Goal: Information Seeking & Learning: Find specific fact

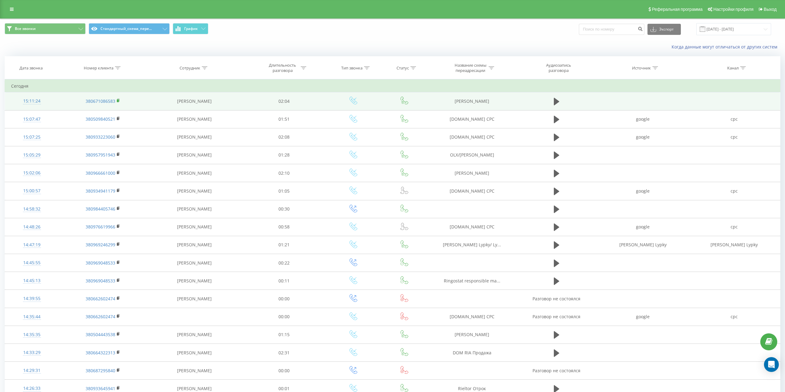
click at [119, 101] on rect at bounding box center [118, 100] width 2 height 3
drag, startPoint x: 494, startPoint y: 100, endPoint x: 453, endPoint y: 104, distance: 41.9
click at [453, 104] on td "DOM RIA Меделян" at bounding box center [472, 101] width 88 height 18
copy td "DOM RIA Меделян"
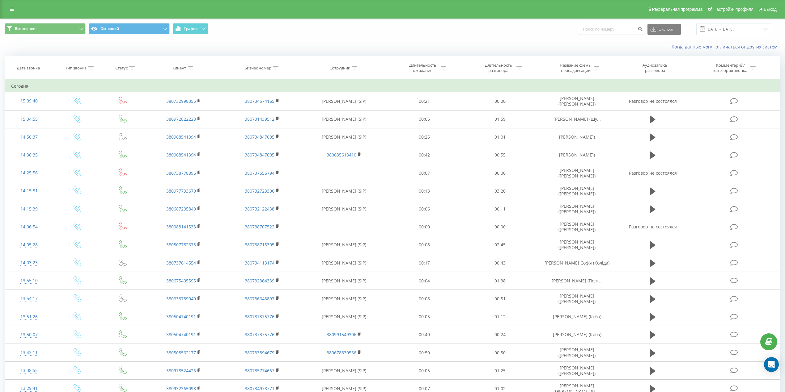
click at [268, 76] on th "Бизнес номер" at bounding box center [262, 68] width 79 height 23
click at [325, 44] on div "Когда данные могут отличаться от других систем" at bounding box center [539, 47] width 490 height 6
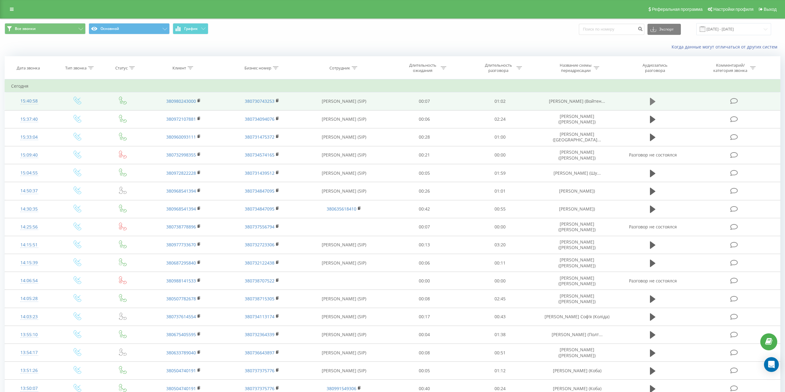
click at [651, 99] on icon at bounding box center [653, 101] width 6 height 7
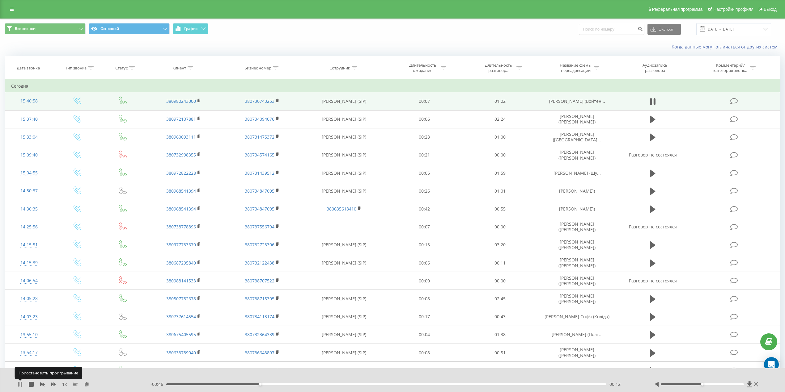
click at [20, 384] on icon at bounding box center [20, 384] width 5 height 5
click at [20, 384] on icon at bounding box center [20, 384] width 4 height 5
click at [20, 384] on icon at bounding box center [20, 384] width 5 height 5
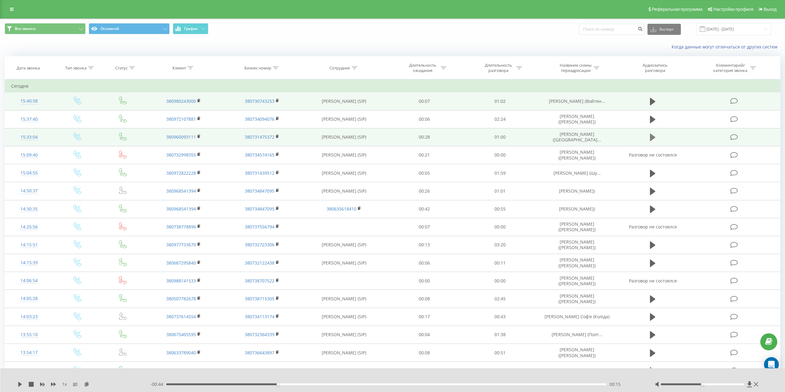
click at [649, 136] on button at bounding box center [652, 137] width 9 height 9
click at [213, 386] on div "- 00:56 00:01 00:01" at bounding box center [394, 384] width 489 height 6
click at [214, 385] on div "00:01" at bounding box center [386, 385] width 440 height 2
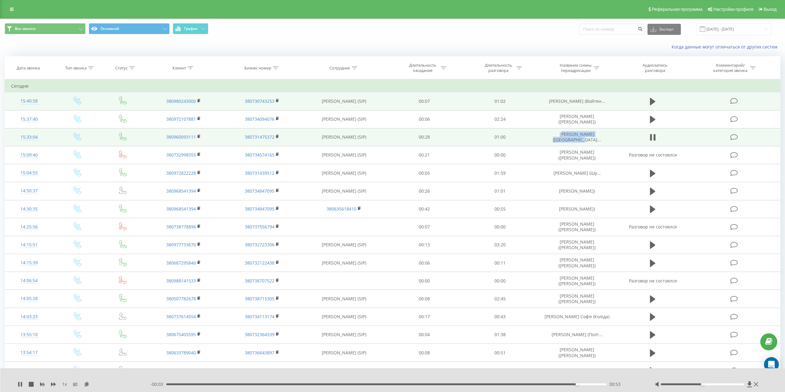
drag, startPoint x: 549, startPoint y: 137, endPoint x: 609, endPoint y: 137, distance: 59.9
click at [609, 137] on td "[PERSON_NAME] ([GEOGRAPHIC_DATA]..." at bounding box center [576, 137] width 79 height 18
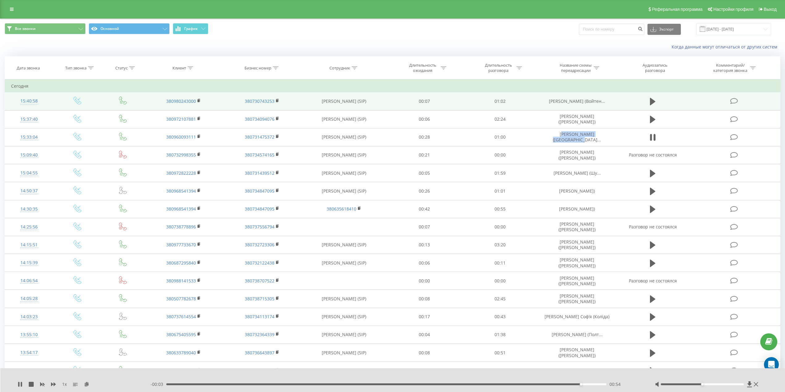
copy span "[PERSON_NAME] ([GEOGRAPHIC_DATA]..."
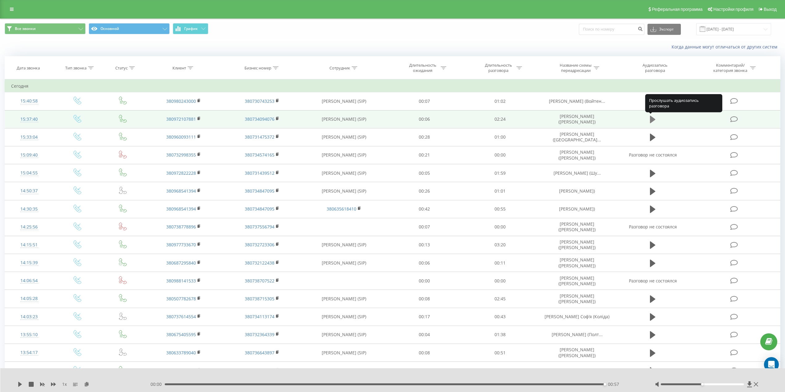
click at [651, 117] on icon at bounding box center [653, 119] width 6 height 7
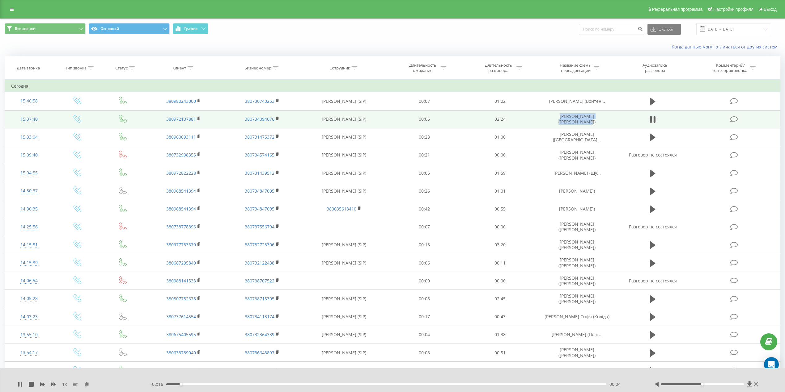
drag, startPoint x: 610, startPoint y: 118, endPoint x: 544, endPoint y: 117, distance: 65.8
click at [544, 117] on td "[PERSON_NAME] ([PERSON_NAME])" at bounding box center [576, 119] width 79 height 18
copy td "[PERSON_NAME] ([PERSON_NAME])"
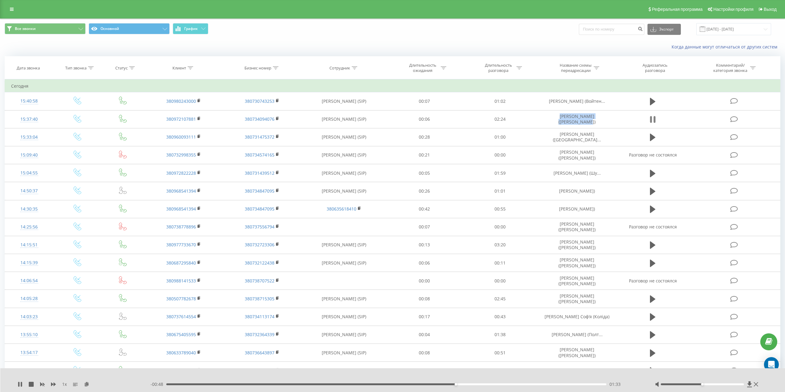
click at [649, 120] on button at bounding box center [652, 119] width 9 height 9
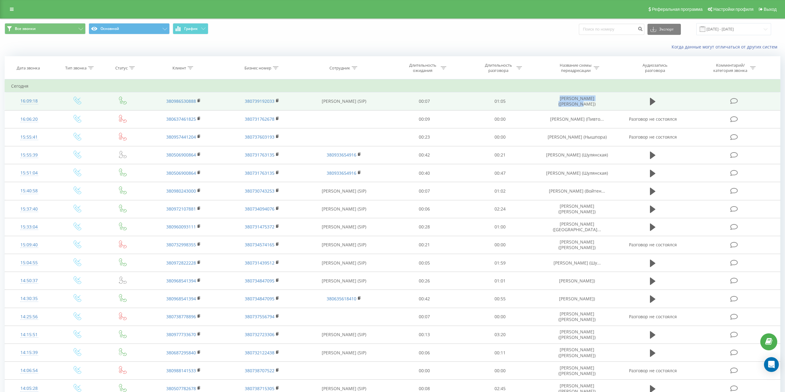
drag, startPoint x: 587, startPoint y: 101, endPoint x: 539, endPoint y: 101, distance: 47.6
click at [539, 101] on td "[PERSON_NAME] ([PERSON_NAME])" at bounding box center [576, 101] width 79 height 18
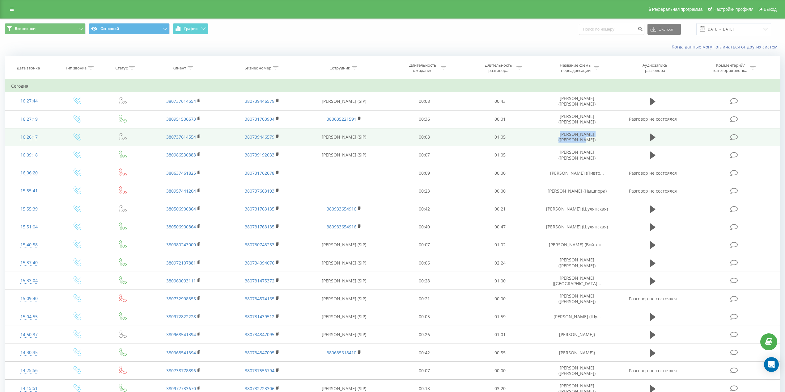
drag, startPoint x: 613, startPoint y: 138, endPoint x: 549, endPoint y: 140, distance: 63.7
click at [549, 140] on td "[PERSON_NAME] ([PERSON_NAME])" at bounding box center [576, 137] width 79 height 18
copy td "[PERSON_NAME] ([PERSON_NAME])"
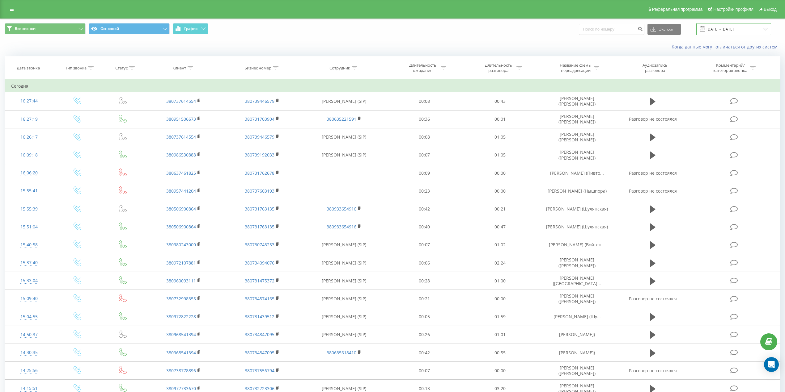
click at [750, 31] on input "[DATE] - [DATE]" at bounding box center [733, 29] width 75 height 12
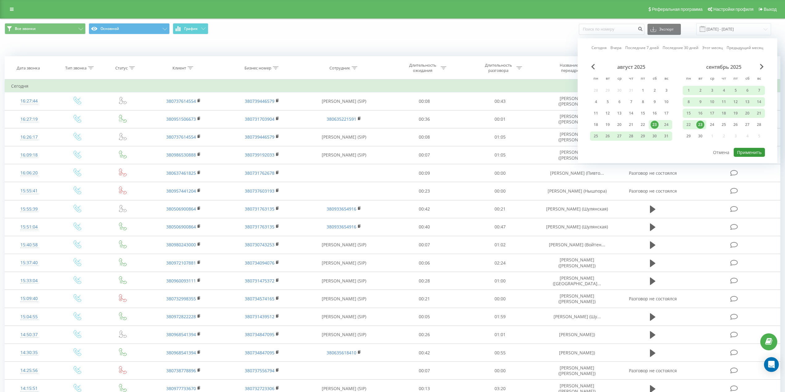
click at [756, 148] on button "Применить" at bounding box center [748, 152] width 31 height 9
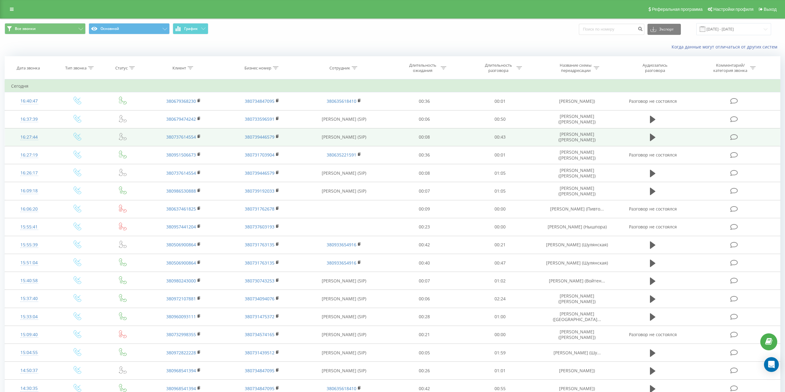
drag, startPoint x: 310, startPoint y: 140, endPoint x: 362, endPoint y: 139, distance: 51.9
click at [362, 139] on td "[PERSON_NAME] (SIP)" at bounding box center [343, 137] width 85 height 18
copy td "[PERSON_NAME]"
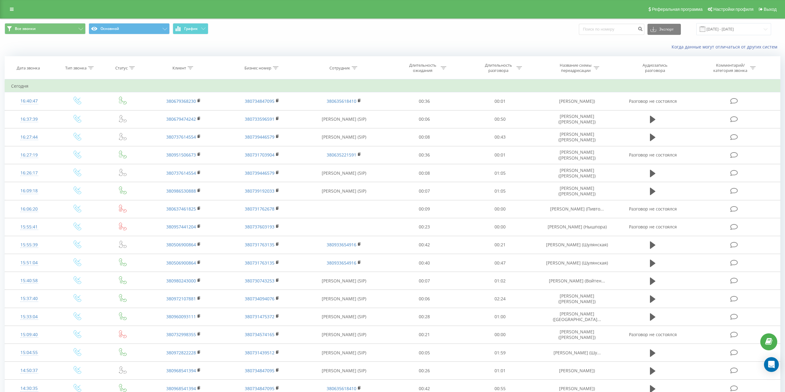
click at [354, 70] on div at bounding box center [355, 67] width 6 height 5
click at [351, 109] on input "text" at bounding box center [344, 112] width 54 height 11
paste input "[PERSON_NAME]"
type input "[PERSON_NAME]"
click at [360, 125] on span "OK" at bounding box center [356, 125] width 17 height 10
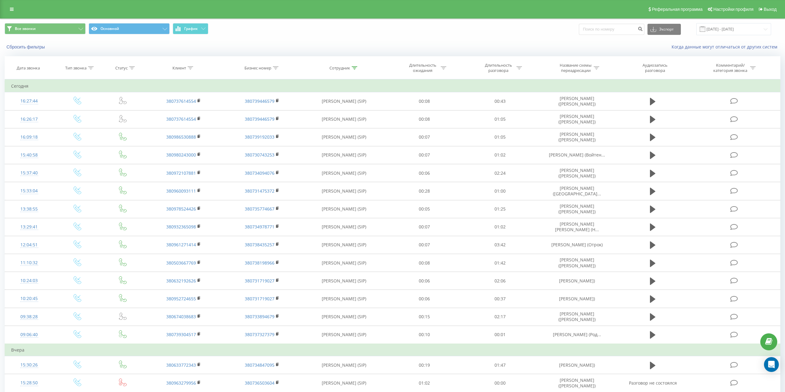
click at [353, 67] on icon at bounding box center [355, 67] width 6 height 3
click at [339, 126] on button "Отмена" at bounding box center [330, 125] width 26 height 8
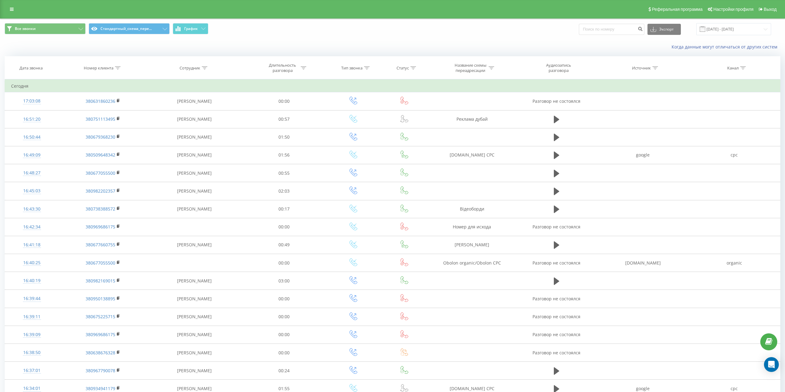
click at [204, 68] on icon at bounding box center [205, 67] width 6 height 3
click at [214, 114] on input "text" at bounding box center [194, 112] width 54 height 11
paste input "[PERSON_NAME]"
type input "[PERSON_NAME]"
click at [215, 124] on span "OK" at bounding box center [207, 125] width 17 height 10
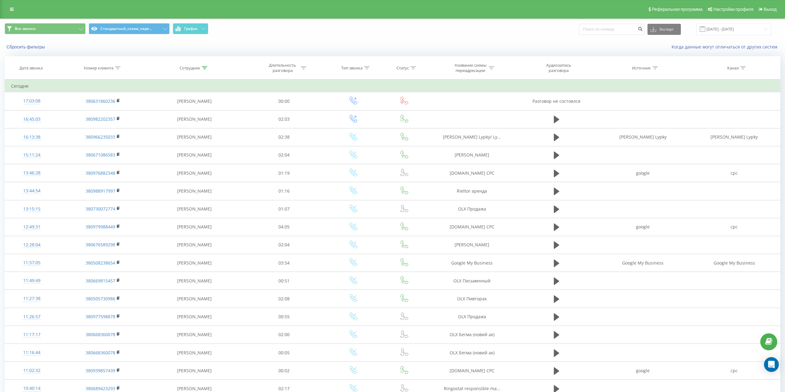
click at [204, 68] on icon at bounding box center [205, 67] width 6 height 3
click at [184, 127] on button "Отмена" at bounding box center [180, 125] width 26 height 8
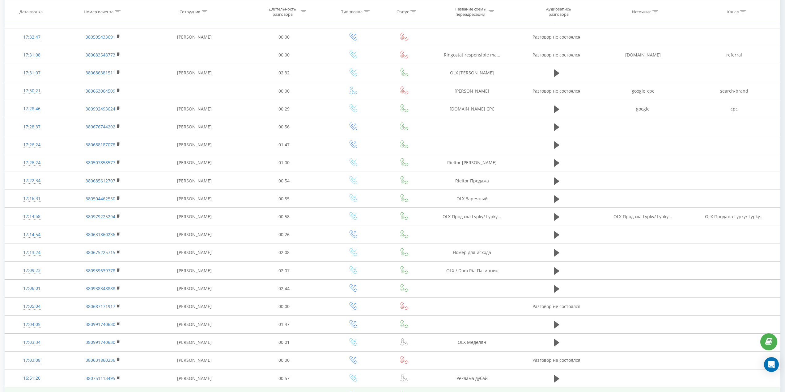
scroll to position [175, 0]
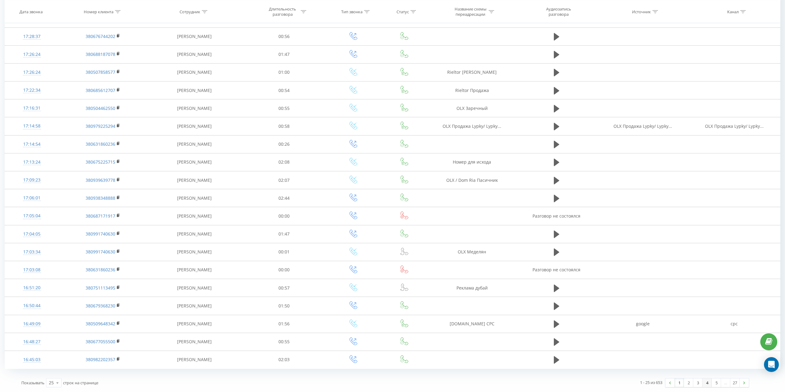
click at [702, 385] on link "4" at bounding box center [706, 383] width 9 height 9
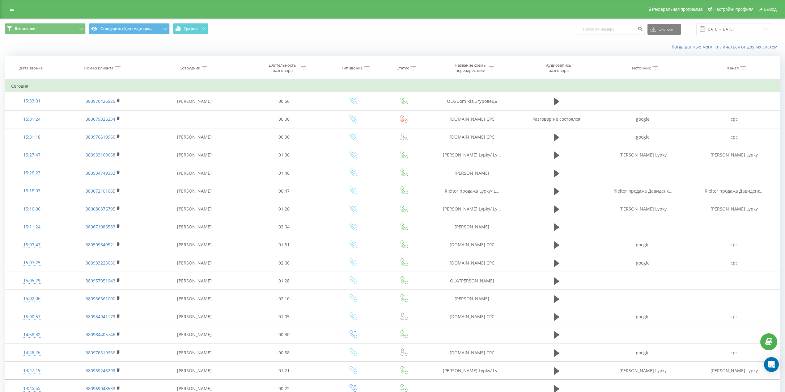
click at [115, 69] on icon at bounding box center [118, 67] width 6 height 3
click at [110, 115] on input "text" at bounding box center [103, 112] width 54 height 11
paste input "095 008 0018"
click at [118, 124] on span "OK" at bounding box center [115, 125] width 17 height 10
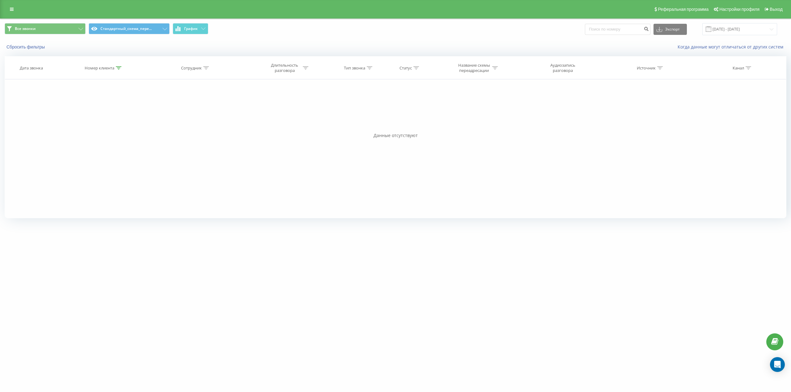
click at [116, 66] on div at bounding box center [119, 67] width 6 height 5
click at [93, 112] on input "095 008 0018" at bounding box center [104, 112] width 54 height 11
click at [86, 112] on input "095 0080018" at bounding box center [104, 112] width 54 height 11
type input "0950080018"
click at [119, 126] on span "OK" at bounding box center [116, 125] width 17 height 10
